Goal: Task Accomplishment & Management: Use online tool/utility

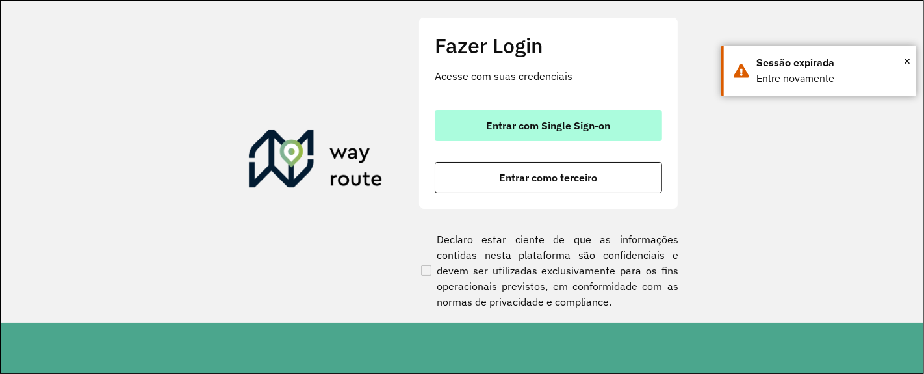
click at [573, 134] on button "Entrar com Single Sign-on" at bounding box center [548, 125] width 227 height 31
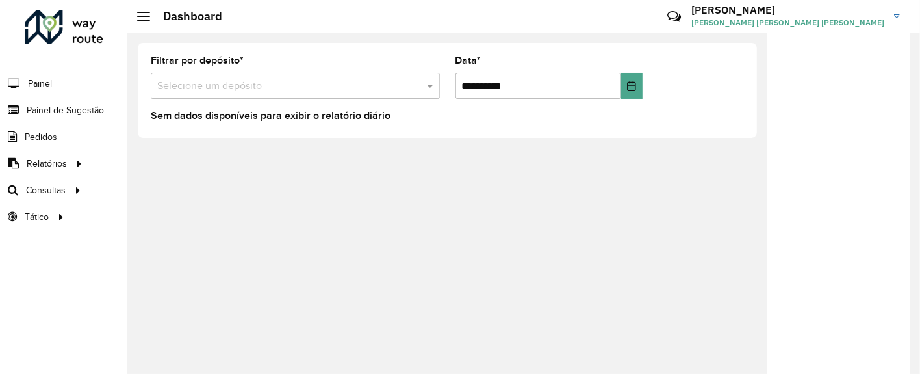
click at [237, 94] on div "Selecione um depósito" at bounding box center [295, 86] width 289 height 26
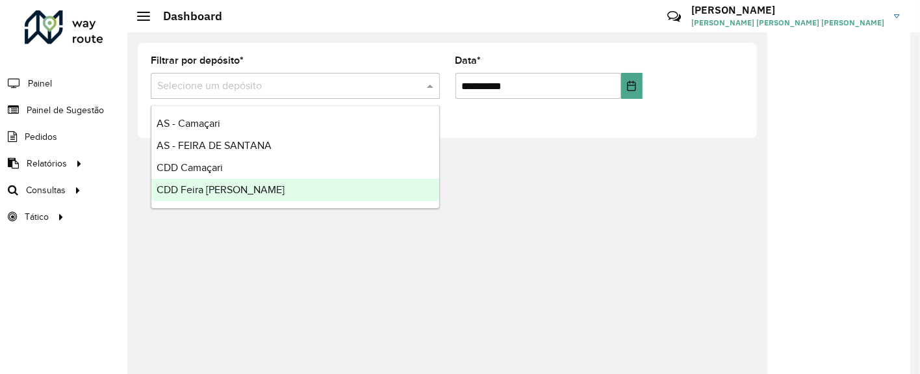
click at [247, 183] on div "CDD Feira [PERSON_NAME]" at bounding box center [295, 190] width 288 height 22
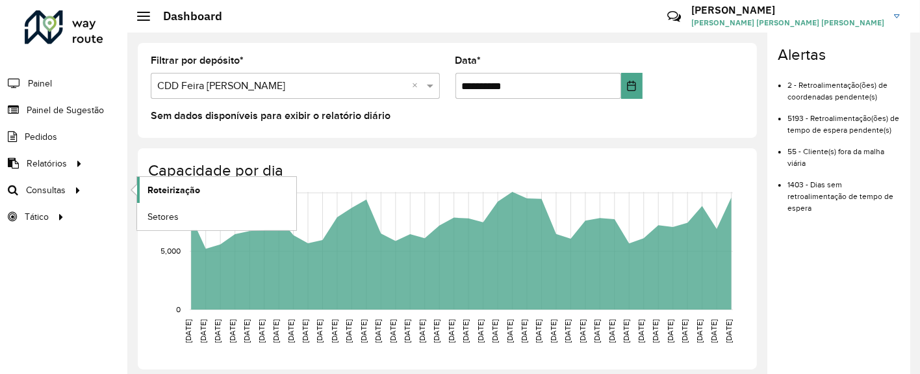
click at [137, 185] on link "Roteirização" at bounding box center [216, 190] width 159 height 26
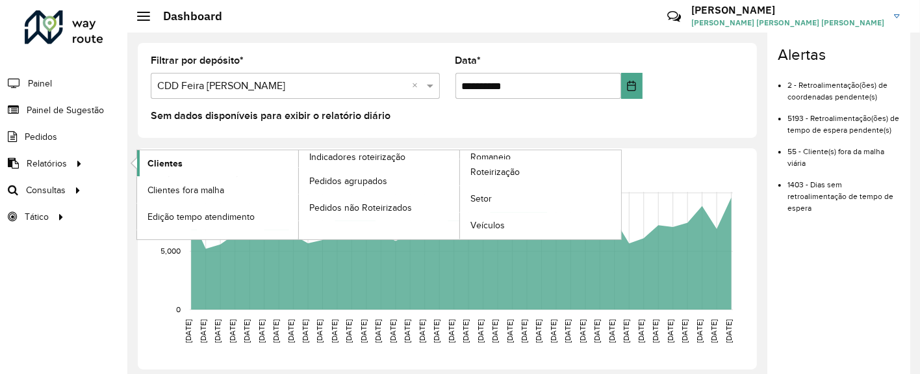
click at [205, 164] on link "Clientes" at bounding box center [217, 163] width 161 height 26
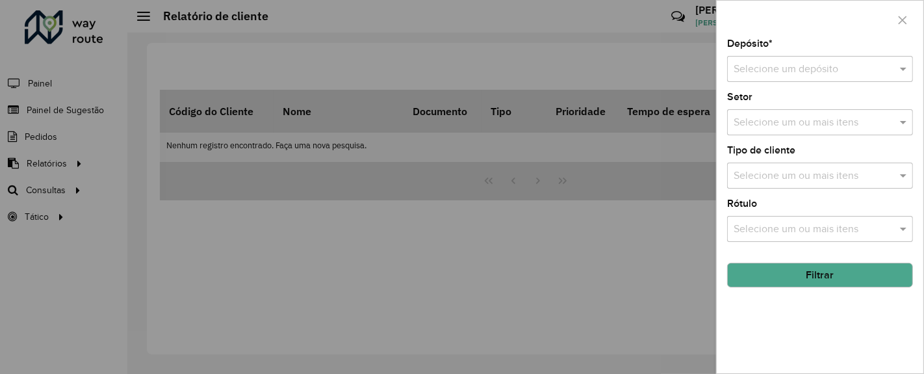
click at [776, 71] on input "text" at bounding box center [807, 70] width 147 height 16
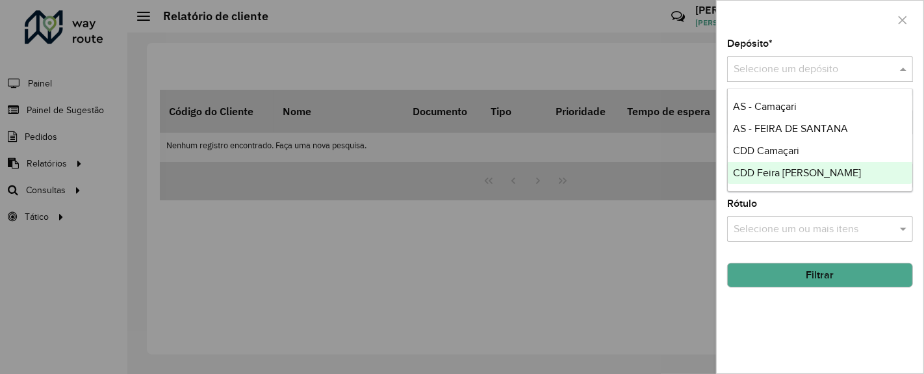
click at [797, 171] on span "CDD Feira de Santana" at bounding box center [797, 172] width 128 height 11
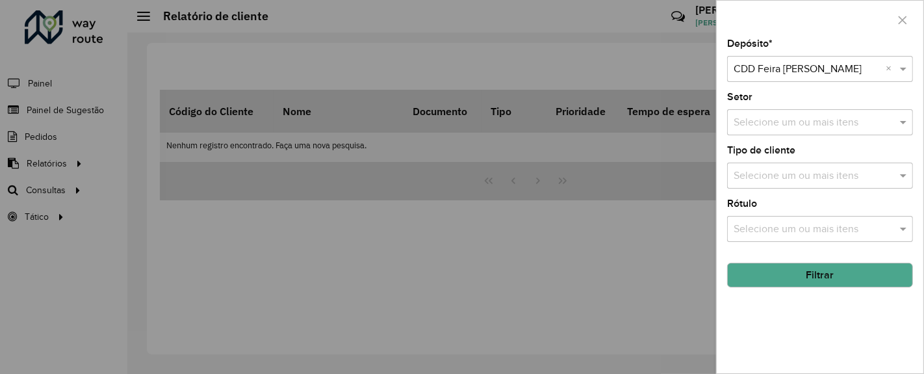
click at [809, 278] on button "Filtrar" at bounding box center [820, 275] width 186 height 25
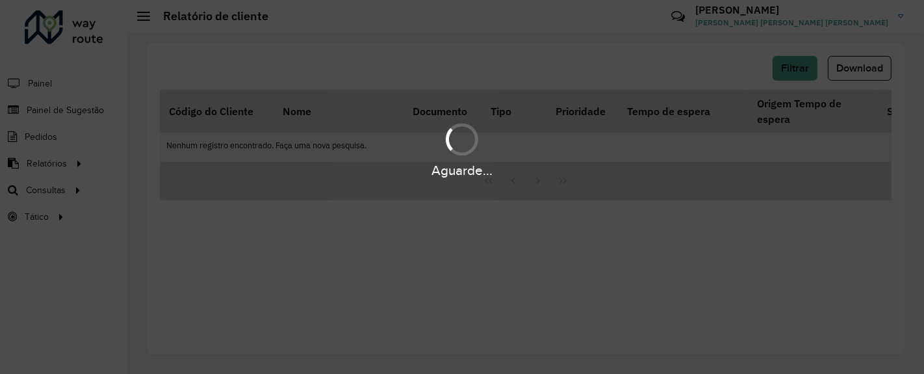
click at [527, 157] on div "Aguarde..." at bounding box center [462, 149] width 924 height 62
drag, startPoint x: 410, startPoint y: 77, endPoint x: 378, endPoint y: 75, distance: 32.6
click at [410, 78] on div "Aguarde..." at bounding box center [462, 187] width 924 height 374
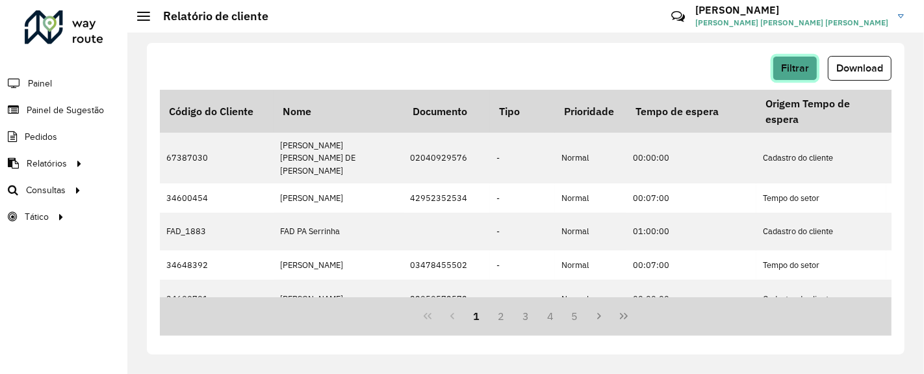
click at [794, 64] on span "Filtrar" at bounding box center [795, 67] width 28 height 11
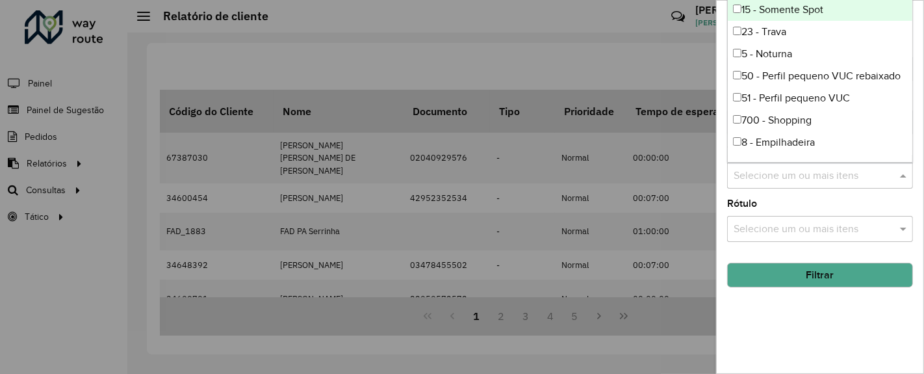
click at [812, 178] on input "text" at bounding box center [813, 176] width 166 height 16
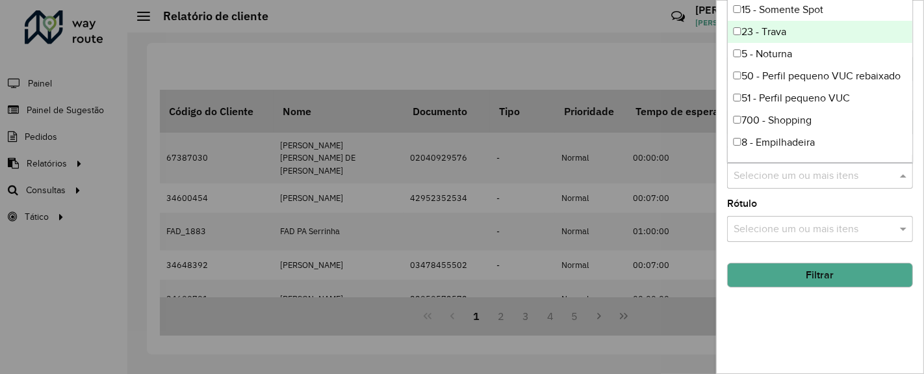
click at [740, 25] on div "23 - Trava" at bounding box center [820, 32] width 185 height 22
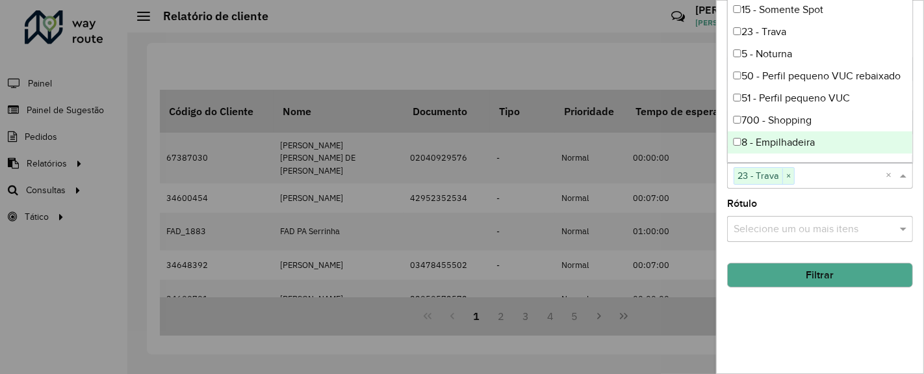
drag, startPoint x: 807, startPoint y: 196, endPoint x: 811, endPoint y: 218, distance: 23.2
click at [807, 195] on div "Depósito * Selecione um depósito × CDD Feira de Santana × Setor Selecione um ou…" at bounding box center [820, 206] width 207 height 334
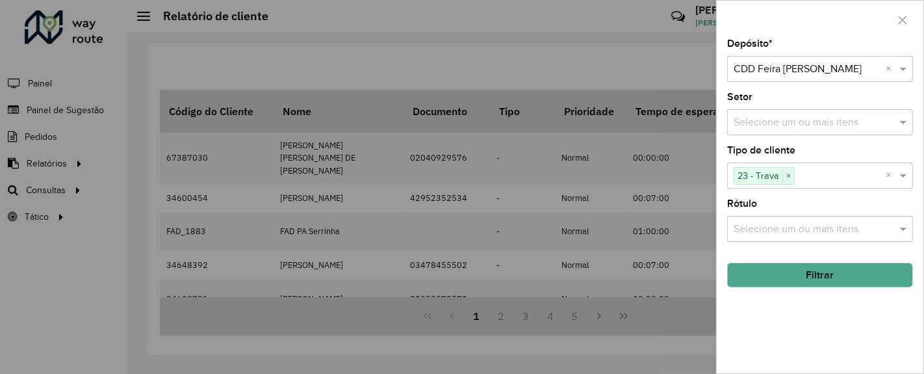
click at [842, 269] on button "Filtrar" at bounding box center [820, 275] width 186 height 25
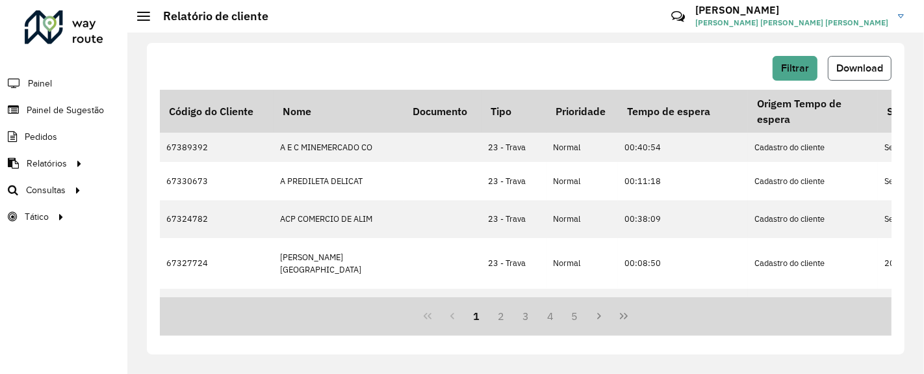
click at [871, 68] on span "Download" at bounding box center [859, 67] width 47 height 11
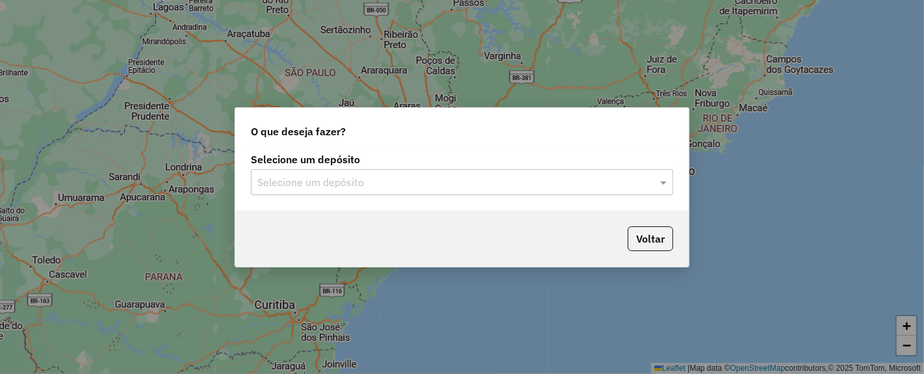
click at [458, 175] on input "text" at bounding box center [448, 183] width 383 height 16
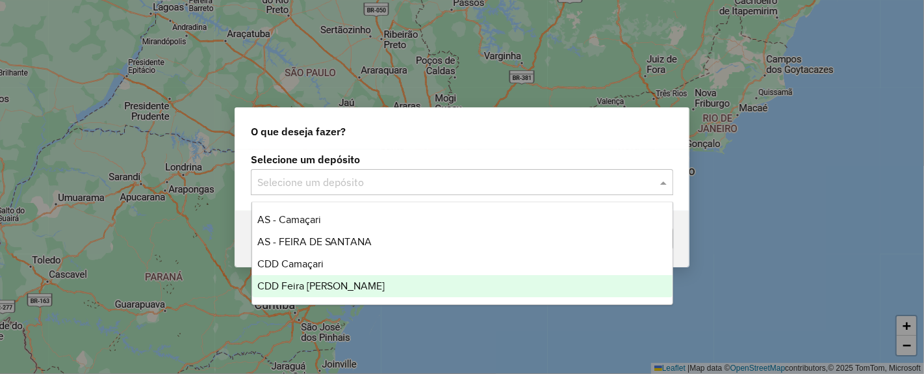
click at [328, 286] on span "CDD Feira de Santana" at bounding box center [321, 285] width 128 height 11
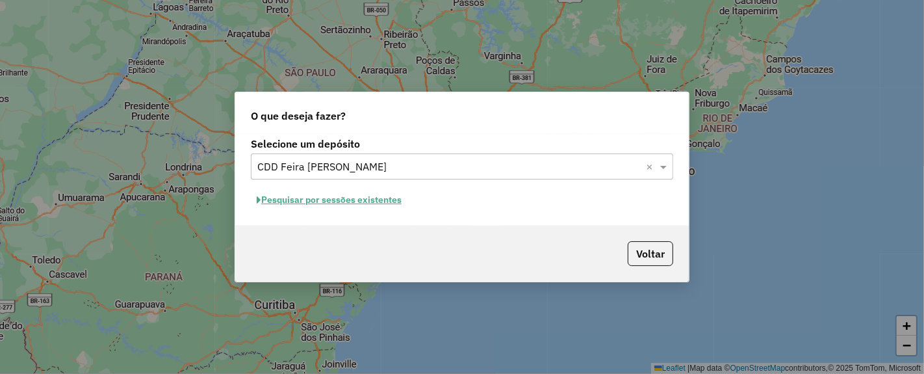
click at [347, 201] on button "Pesquisar por sessões existentes" at bounding box center [329, 200] width 157 height 20
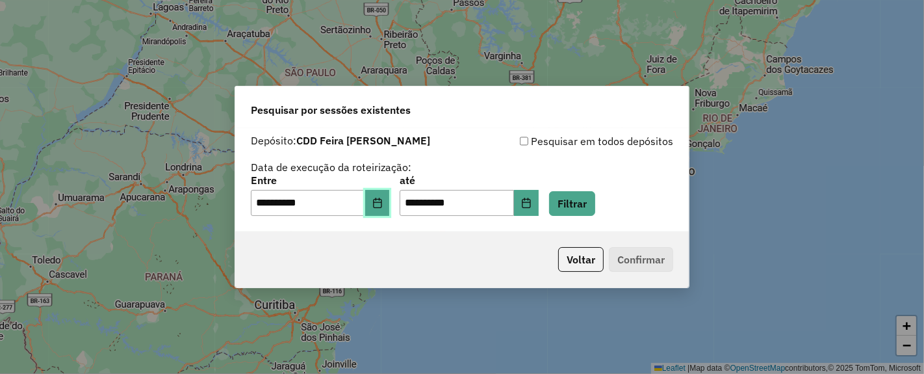
click at [383, 207] on icon "Choose Date" at bounding box center [377, 203] width 10 height 10
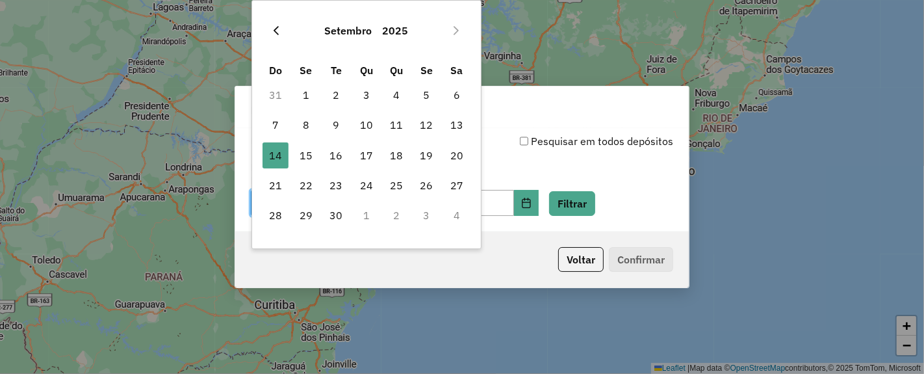
click at [276, 31] on icon "Previous Month" at bounding box center [276, 30] width 10 height 10
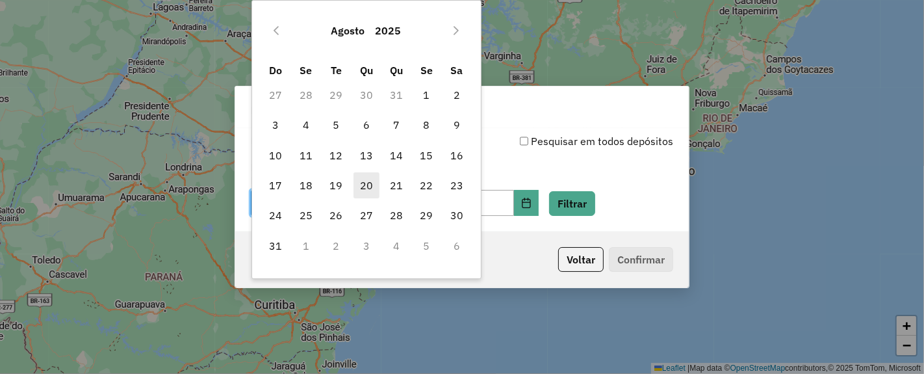
click at [373, 190] on span "20" at bounding box center [367, 185] width 26 height 26
type input "**********"
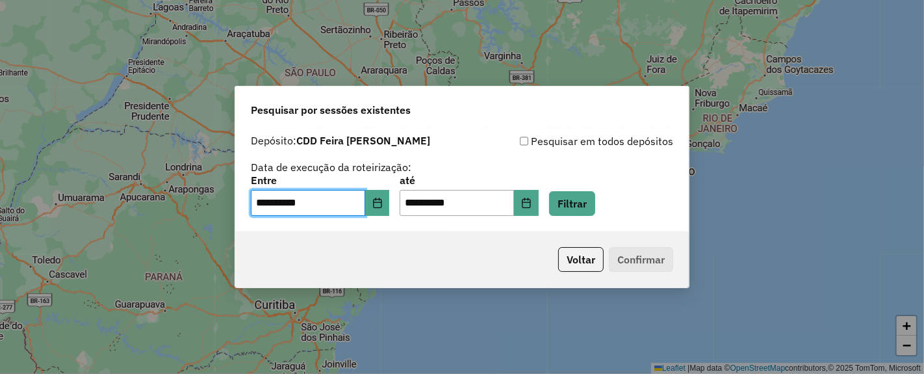
click at [564, 212] on div "**********" at bounding box center [462, 195] width 422 height 40
click at [586, 207] on button "Filtrar" at bounding box center [572, 203] width 46 height 25
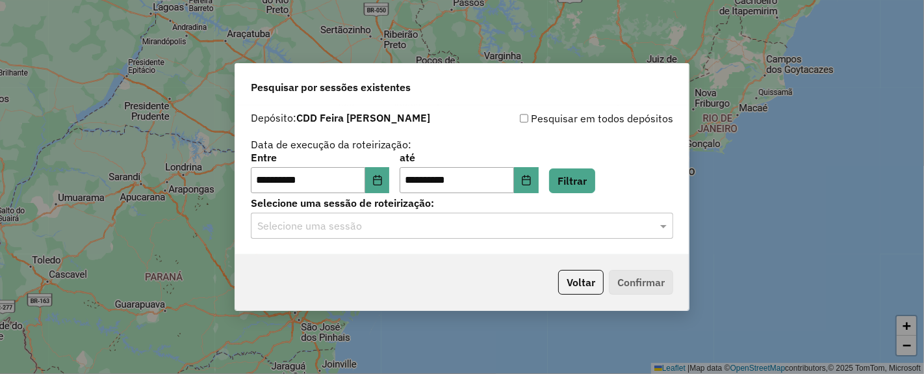
click at [511, 224] on input "text" at bounding box center [448, 226] width 383 height 16
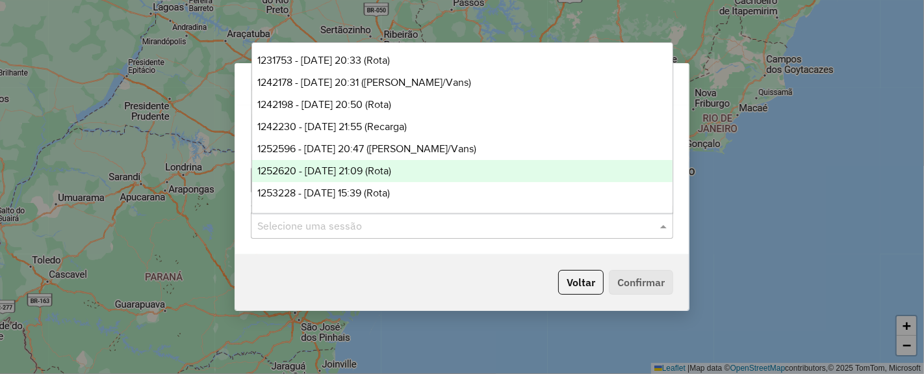
click at [391, 174] on span "1252620 - 22/08/2025 21:09 (Rota)" at bounding box center [324, 170] width 134 height 11
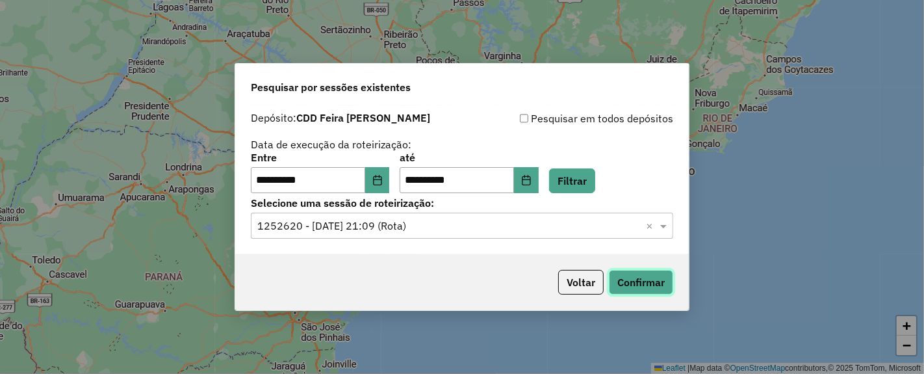
click at [643, 283] on button "Confirmar" at bounding box center [641, 282] width 64 height 25
click at [460, 223] on input "text" at bounding box center [448, 226] width 383 height 16
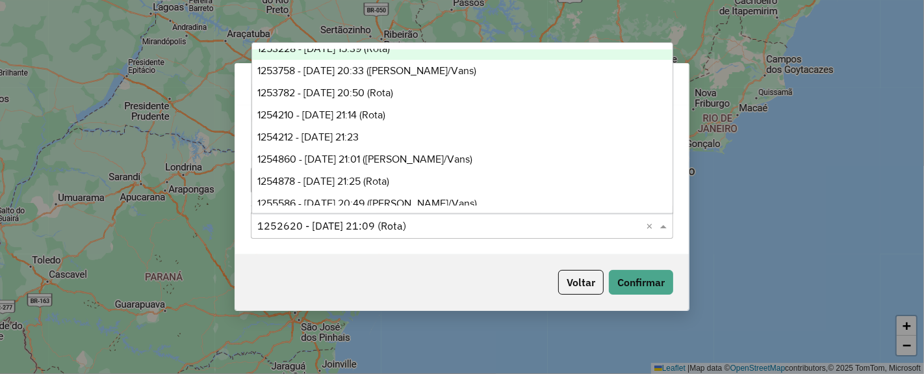
scroll to position [216, 0]
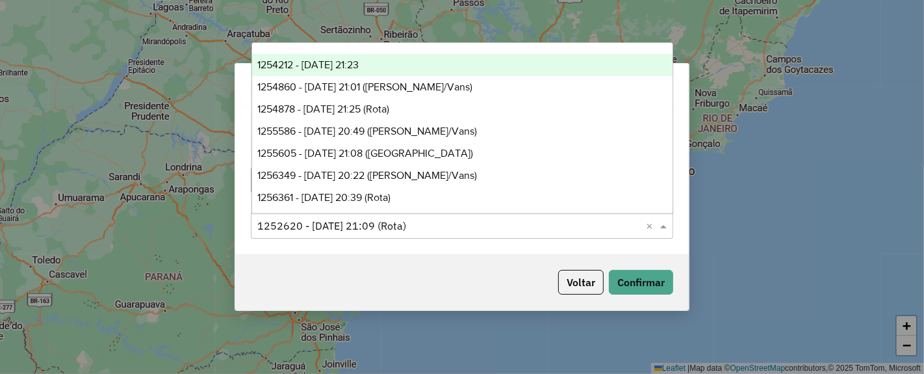
click at [359, 68] on span "1254212 - 27/08/2025 21:23" at bounding box center [307, 64] width 101 height 11
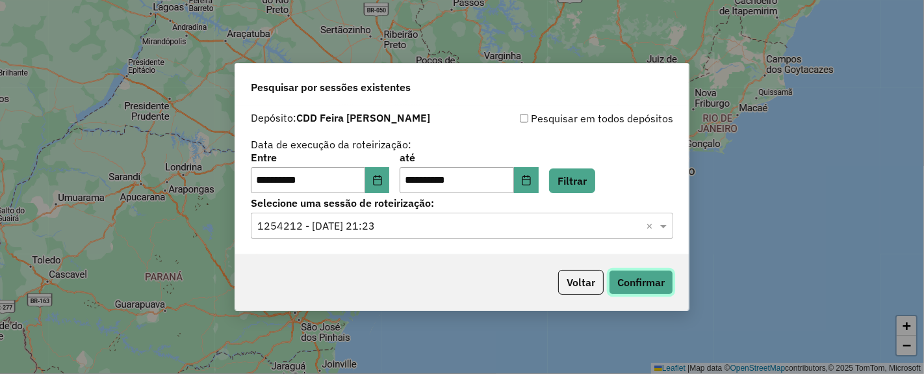
click at [655, 281] on button "Confirmar" at bounding box center [641, 282] width 64 height 25
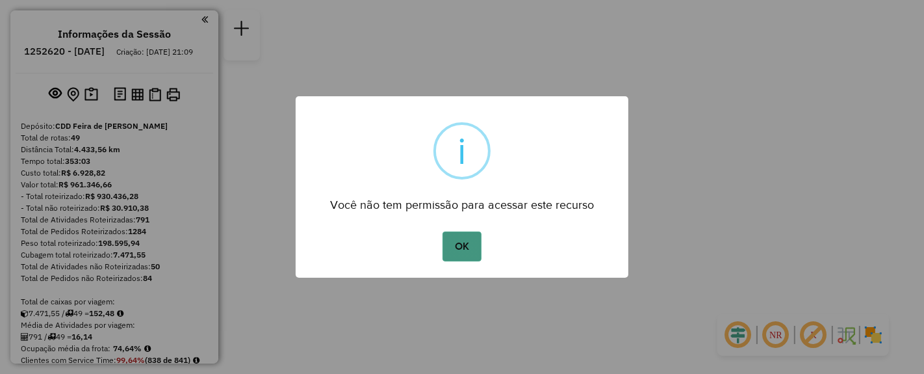
click at [476, 249] on button "OK" at bounding box center [462, 246] width 38 height 30
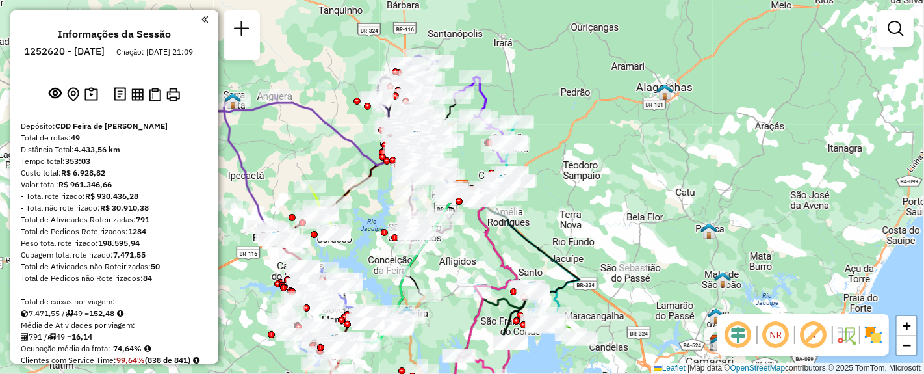
click at [69, 51] on h6 "1252620 - 22/08/2025" at bounding box center [64, 51] width 81 height 12
click at [69, 50] on h6 "1252620 - 22/08/2025" at bounding box center [64, 51] width 81 height 12
drag, startPoint x: 98, startPoint y: 52, endPoint x: 60, endPoint y: 49, distance: 38.4
click at [60, 49] on h6 "1252620 - 22/08/2025" at bounding box center [64, 51] width 81 height 12
copy h6 "1252620"
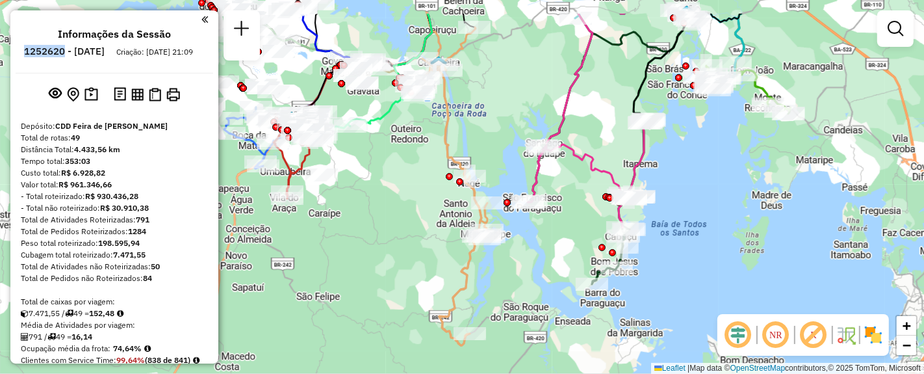
drag, startPoint x: 458, startPoint y: 257, endPoint x: 512, endPoint y: 313, distance: 77.2
click at [512, 313] on div "Janela de atendimento Grade de atendimento Capacidade Transportadoras Veículos …" at bounding box center [462, 187] width 924 height 374
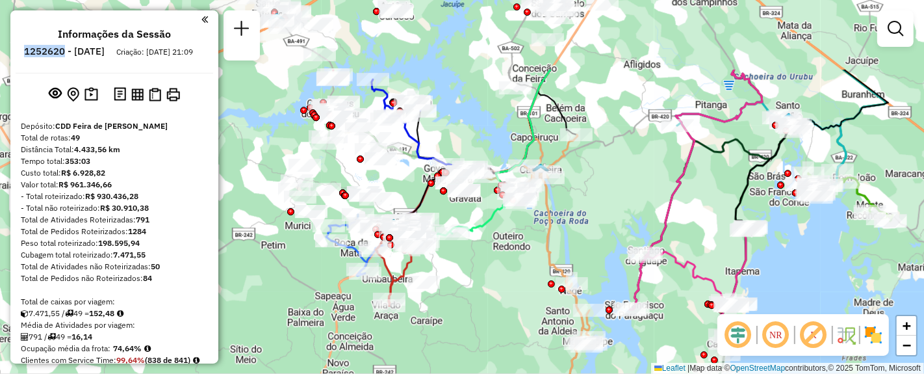
drag, startPoint x: 529, startPoint y: 107, endPoint x: 612, endPoint y: 187, distance: 114.9
click at [612, 187] on div "Janela de atendimento Grade de atendimento Capacidade Transportadoras Veículos …" at bounding box center [462, 187] width 924 height 374
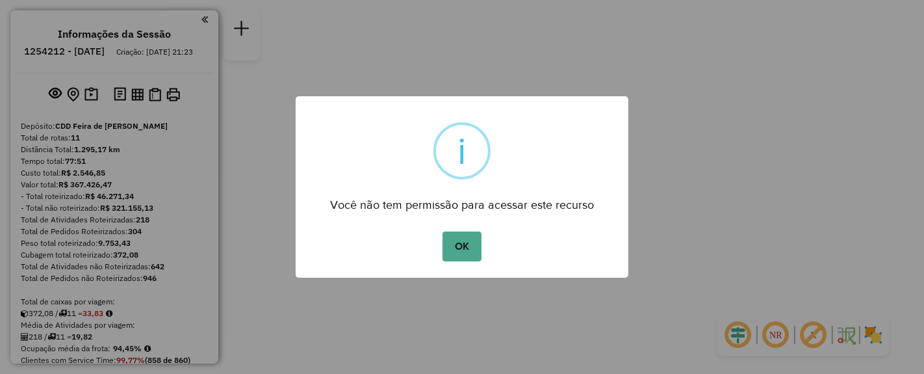
click at [473, 260] on button "OK" at bounding box center [462, 246] width 38 height 30
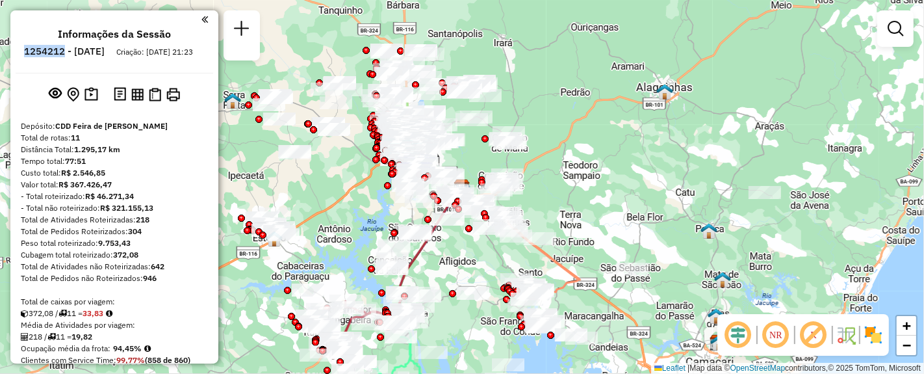
drag, startPoint x: 100, startPoint y: 55, endPoint x: 61, endPoint y: 55, distance: 39.0
click at [61, 55] on h6 "1254212 - [DATE]" at bounding box center [64, 51] width 81 height 12
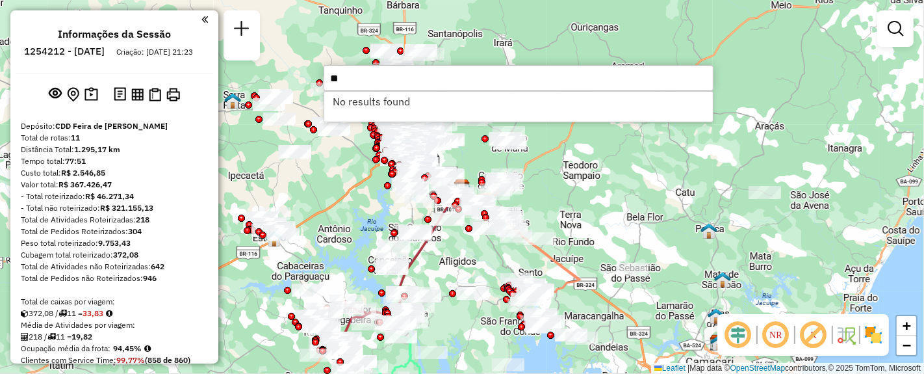
type input "*"
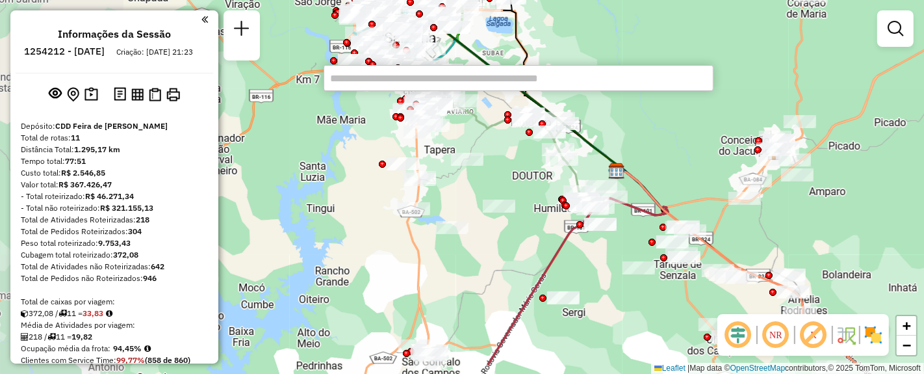
drag, startPoint x: 518, startPoint y: 156, endPoint x: 620, endPoint y: 125, distance: 106.7
click at [620, 125] on div "Janela de atendimento Grade de atendimento Capacidade Transportadoras Veículos …" at bounding box center [462, 187] width 924 height 374
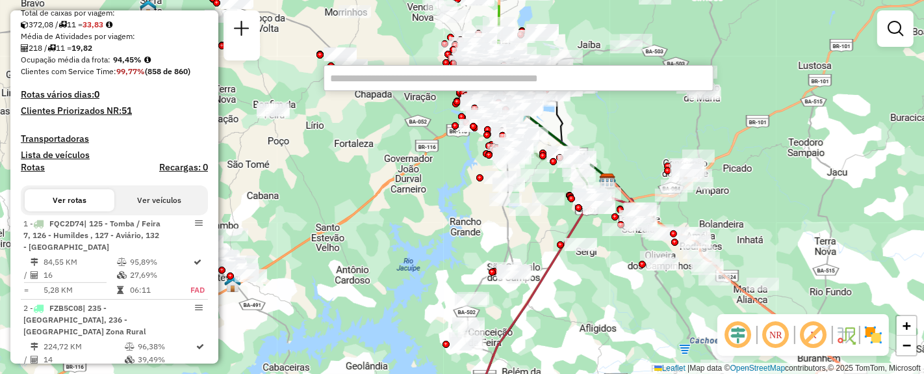
scroll to position [433, 0]
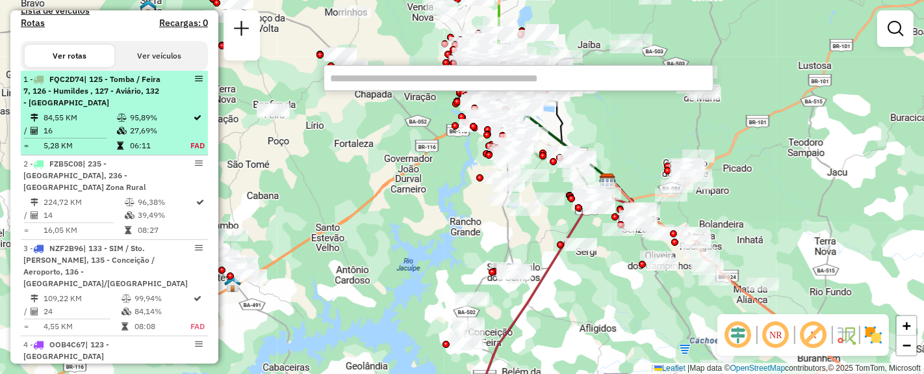
click at [105, 92] on span "| 125 - Tomba / Feira 7, 126 - Humildes , 127 - Aviário, 132 - [GEOGRAPHIC_DATA]" at bounding box center [91, 90] width 137 height 33
select select "**********"
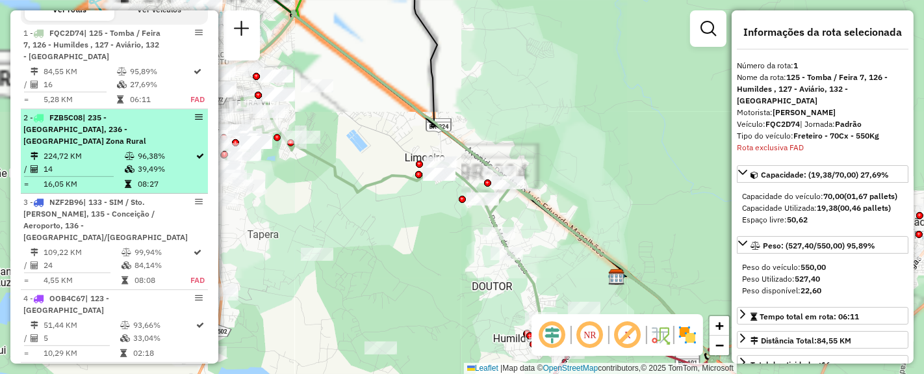
scroll to position [504, 0]
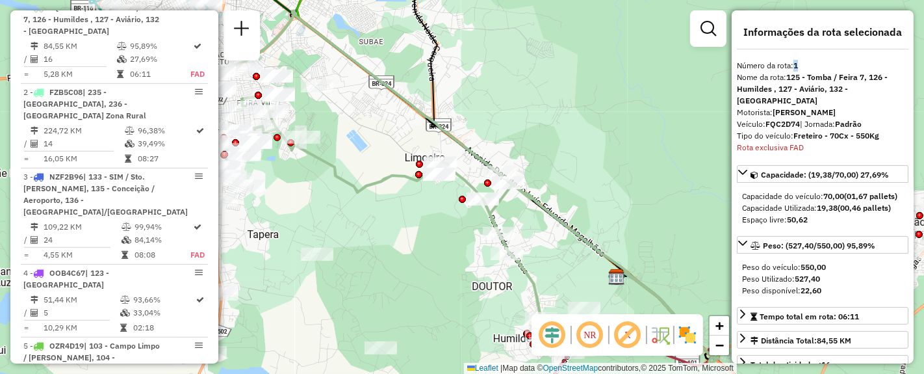
click at [795, 67] on strong "1" at bounding box center [796, 65] width 5 height 10
copy strong "1"
